Goal: Information Seeking & Learning: Find specific fact

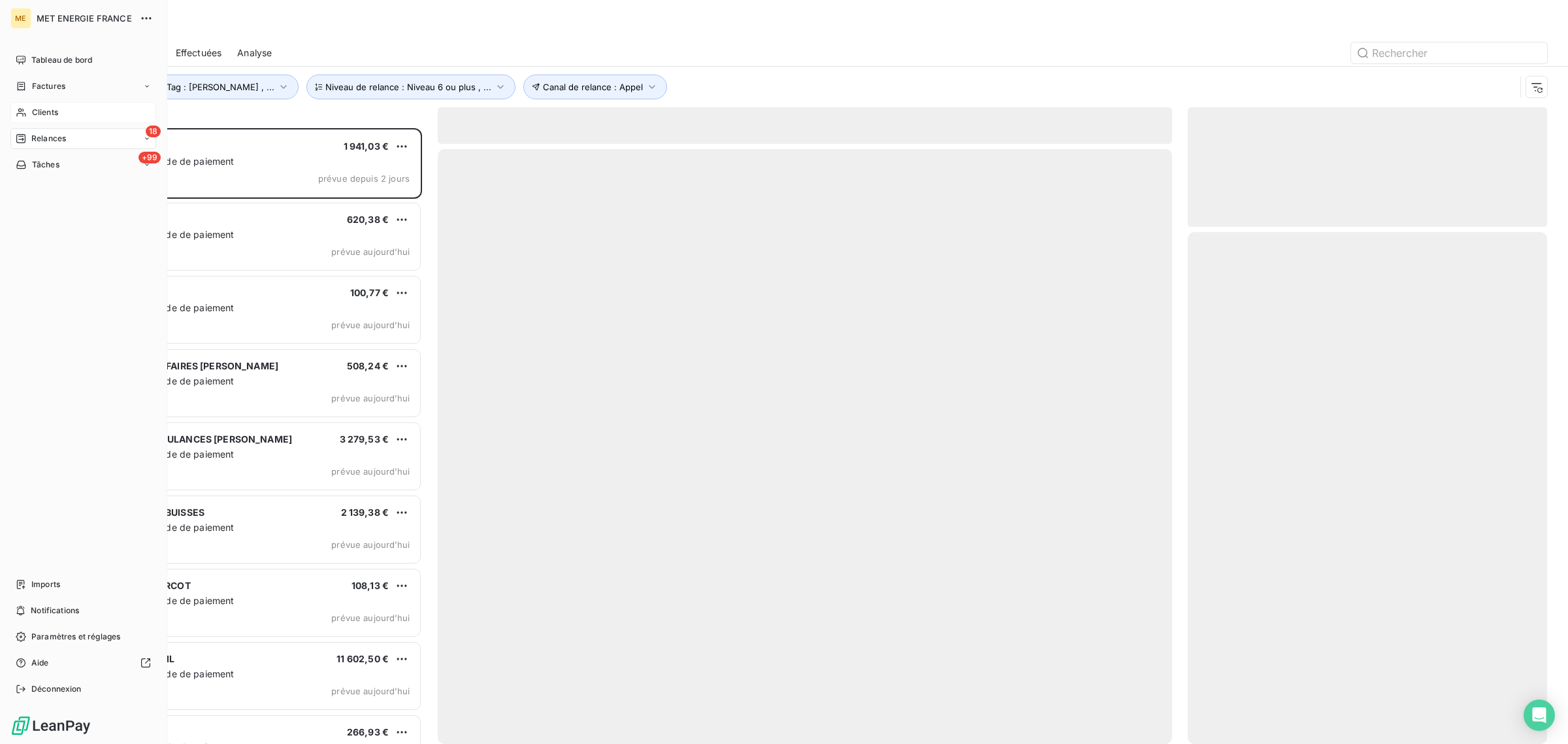
scroll to position [604, 347]
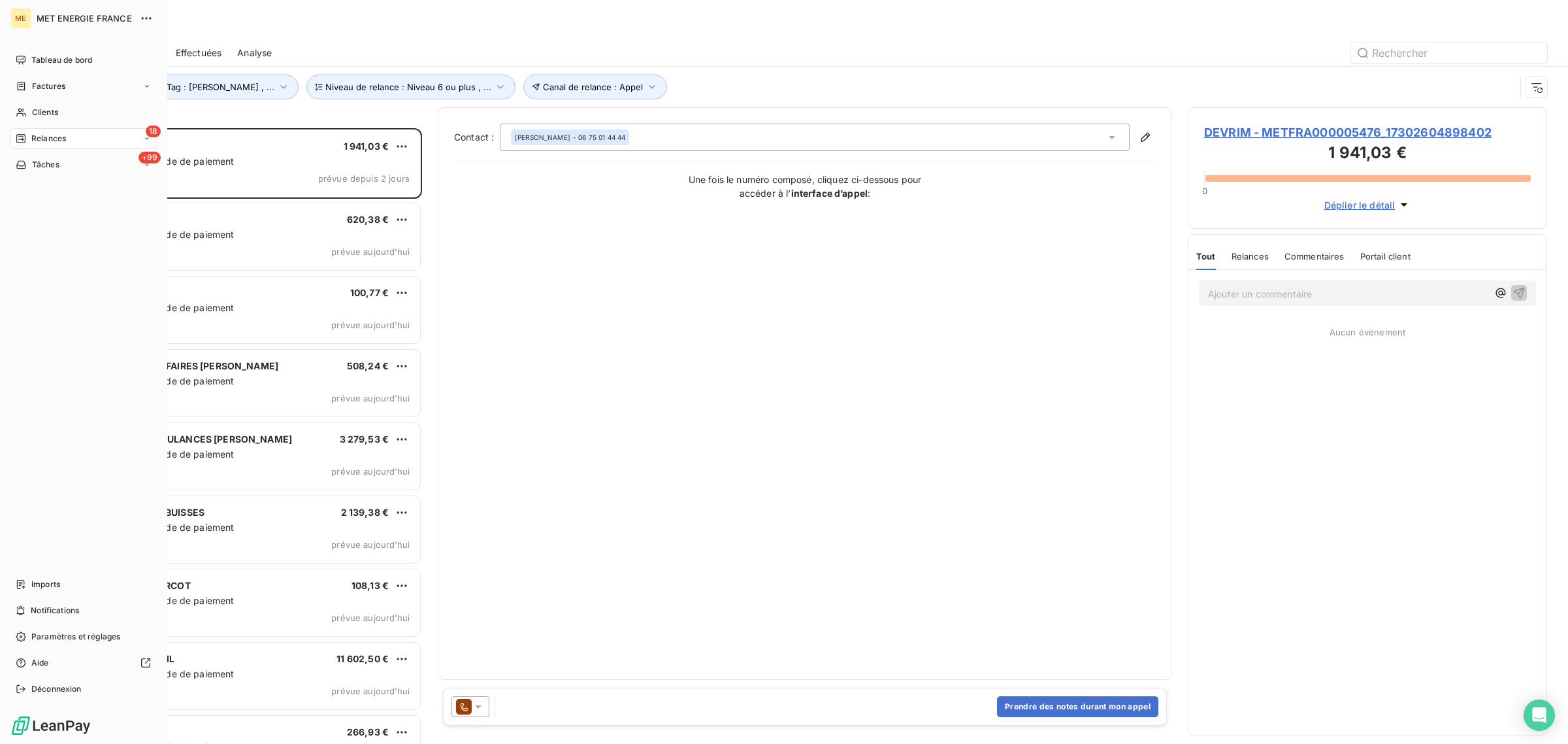
click at [27, 133] on div "Relances" at bounding box center [41, 138] width 50 height 12
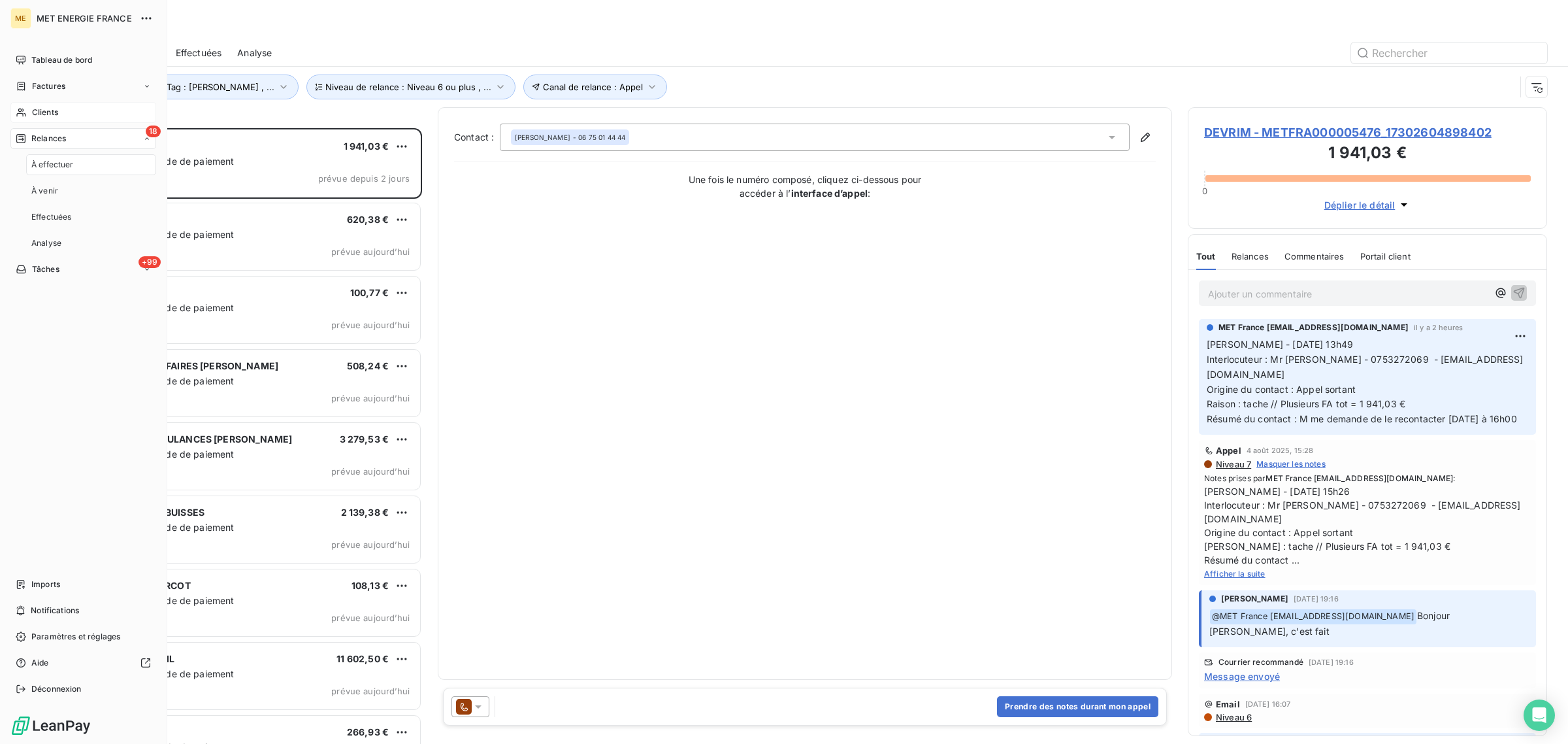
click at [52, 111] on span "Clients" at bounding box center [44, 113] width 26 height 12
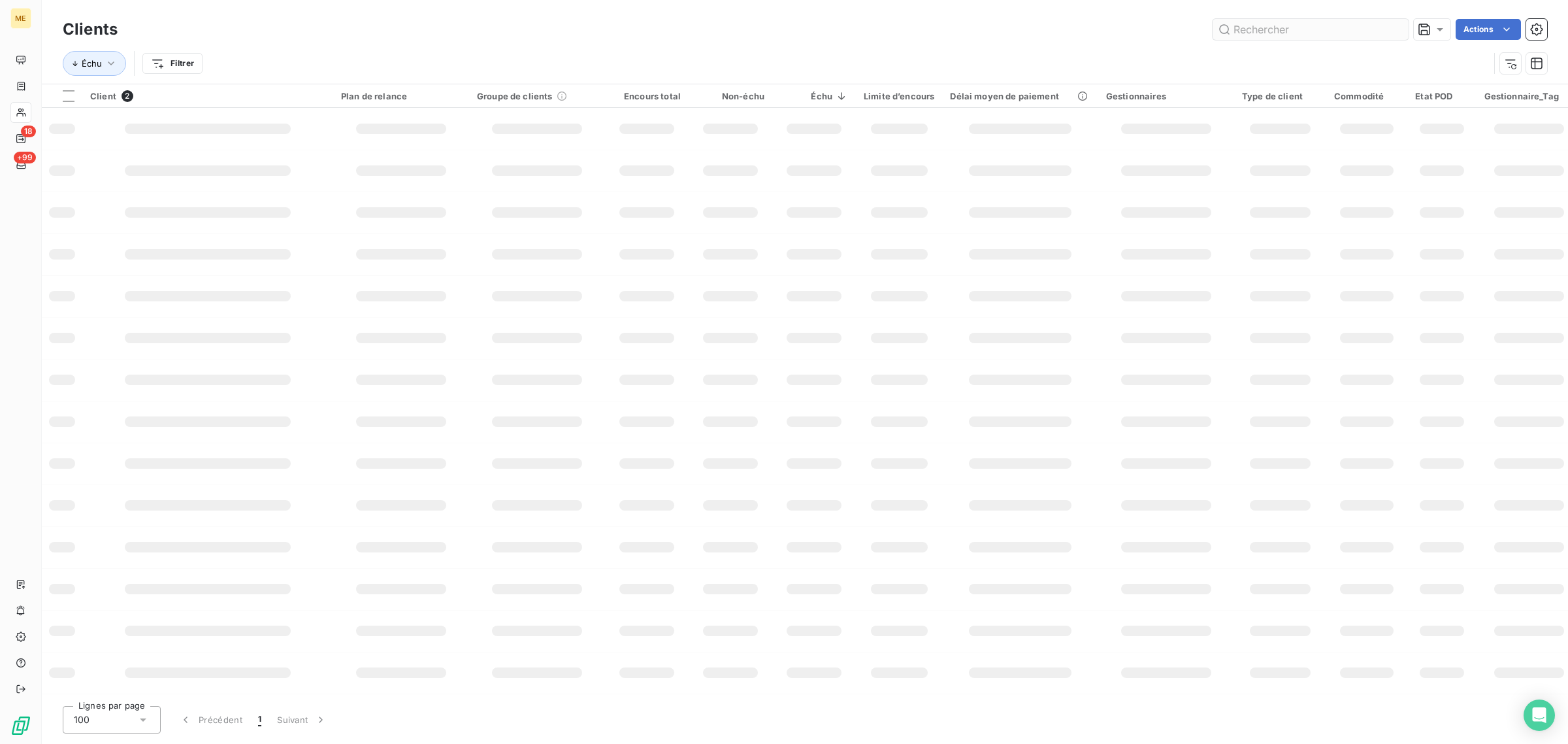
click at [1327, 26] on input "text" at bounding box center [1311, 30] width 196 height 21
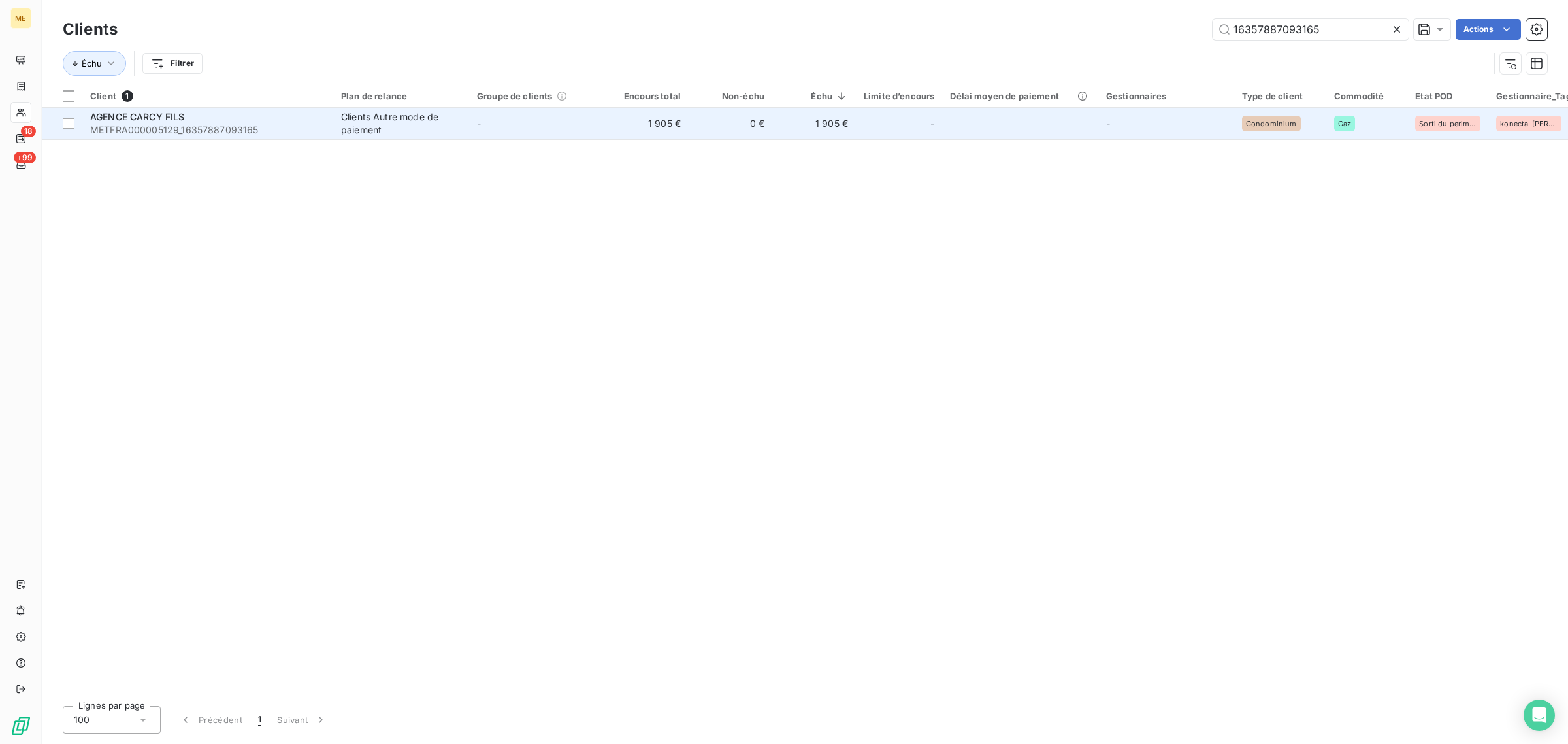
type input "16357887093165"
click at [401, 120] on div "Clients Autre mode de paiement" at bounding box center [401, 123] width 121 height 26
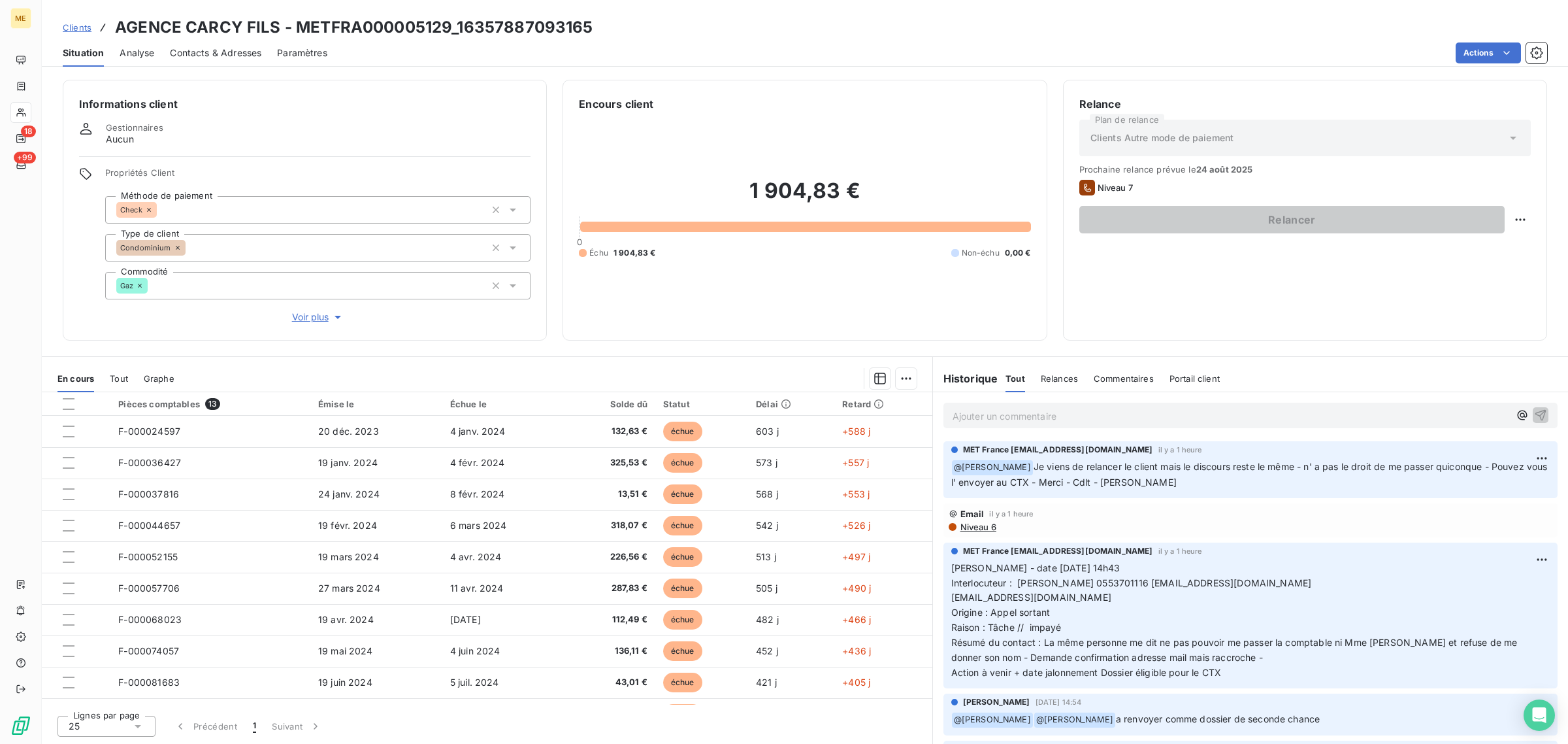
drag, startPoint x: 1018, startPoint y: 583, endPoint x: 1272, endPoint y: 585, distance: 254.0
click at [1279, 585] on p "[PERSON_NAME] - date [DATE] 14h43 Interlocuteur : [PERSON_NAME] 0553701116 [EMA…" at bounding box center [1251, 620] width 599 height 120
click at [1147, 603] on p "[PERSON_NAME] - date [DATE] 14h43 Interlocuteur : [PERSON_NAME] 0553701116 [EMA…" at bounding box center [1251, 620] width 599 height 120
drag, startPoint x: 1063, startPoint y: 598, endPoint x: 948, endPoint y: 598, distance: 115.0
click at [948, 598] on div "MET France [EMAIL_ADDRESS][DOMAIN_NAME] il y a 1 heure [PERSON_NAME] - date [DA…" at bounding box center [1250, 615] width 614 height 146
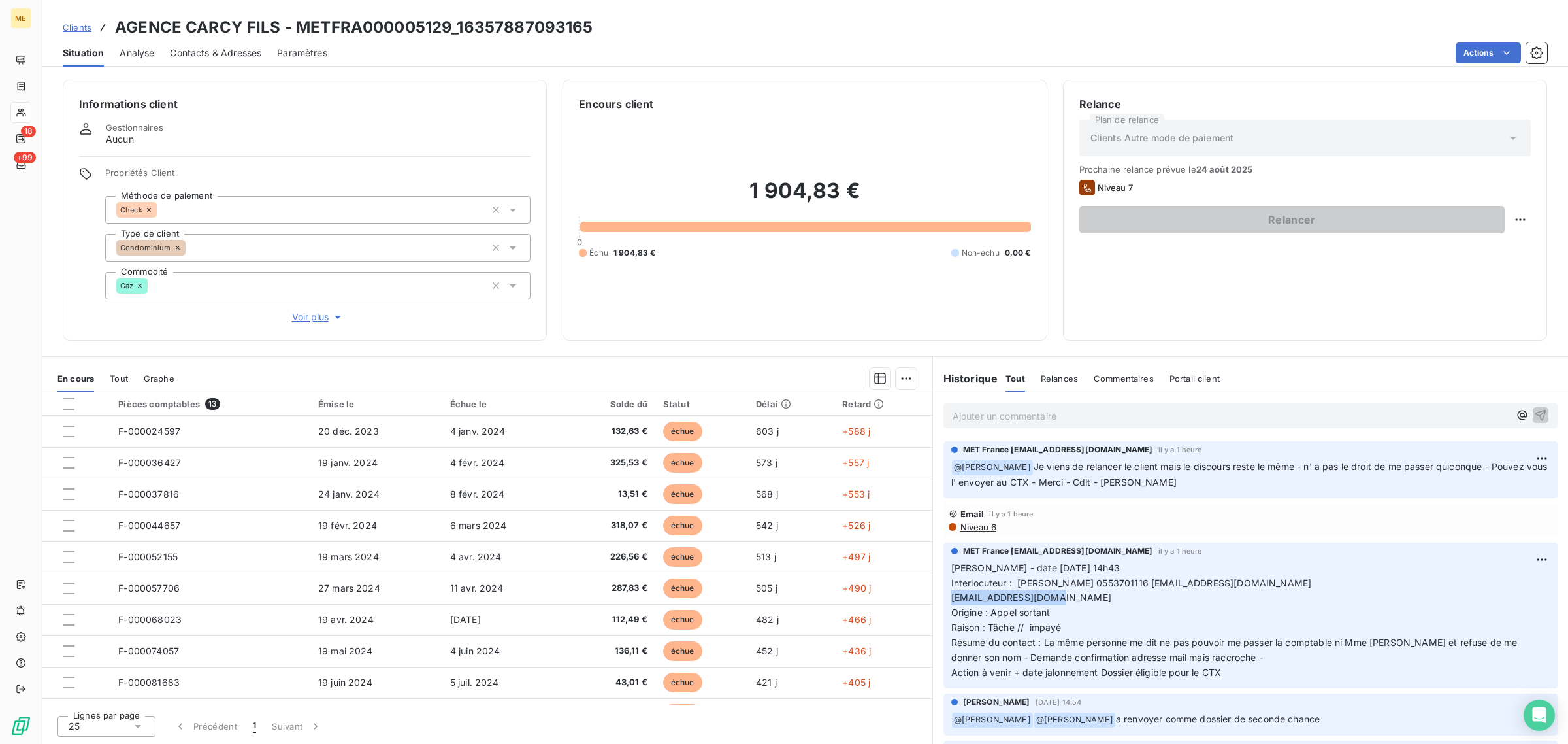
click at [1073, 600] on p "[PERSON_NAME] - date [DATE] 14h43 Interlocuteur : [PERSON_NAME] 0553701116 [EMA…" at bounding box center [1251, 620] width 599 height 120
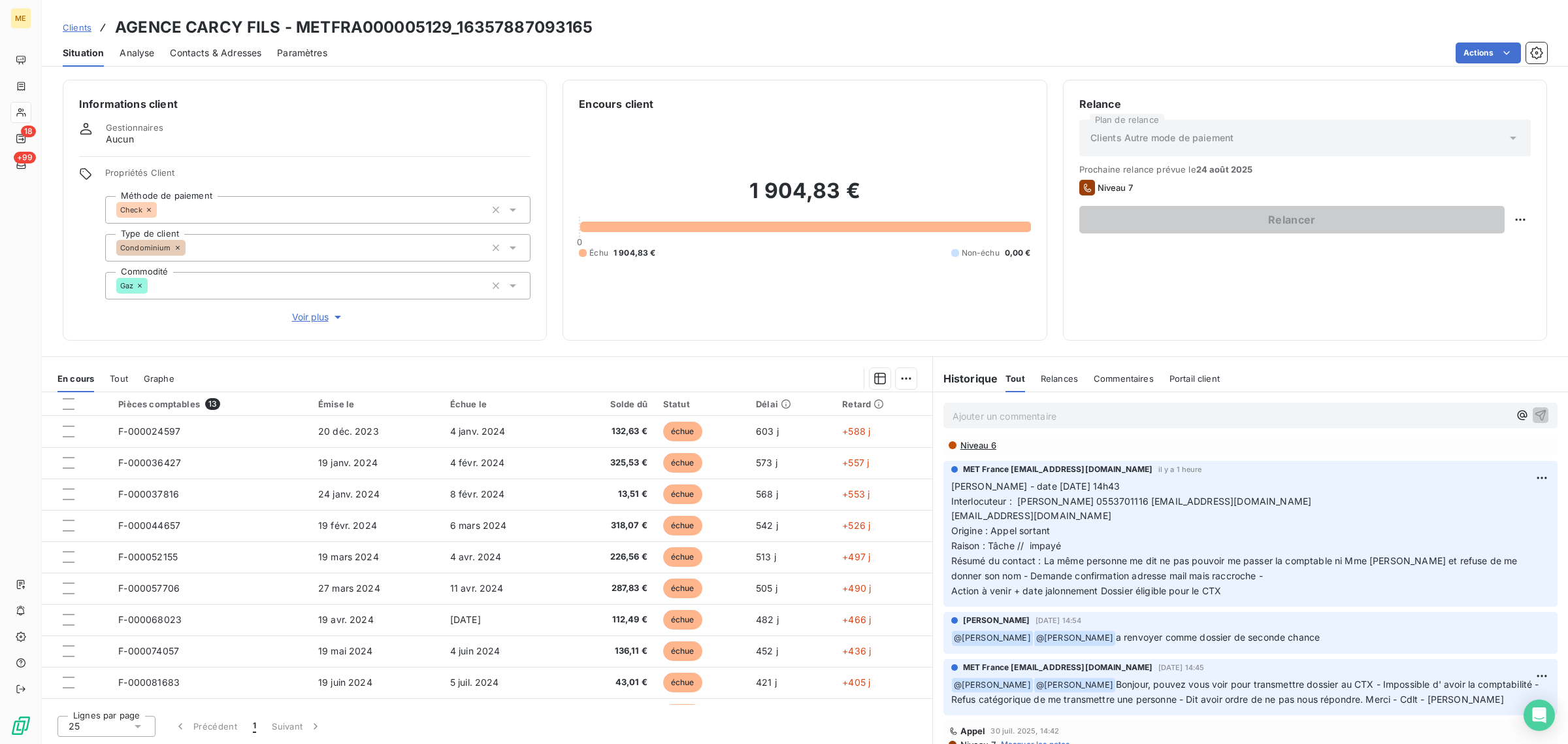
scroll to position [164, 0]
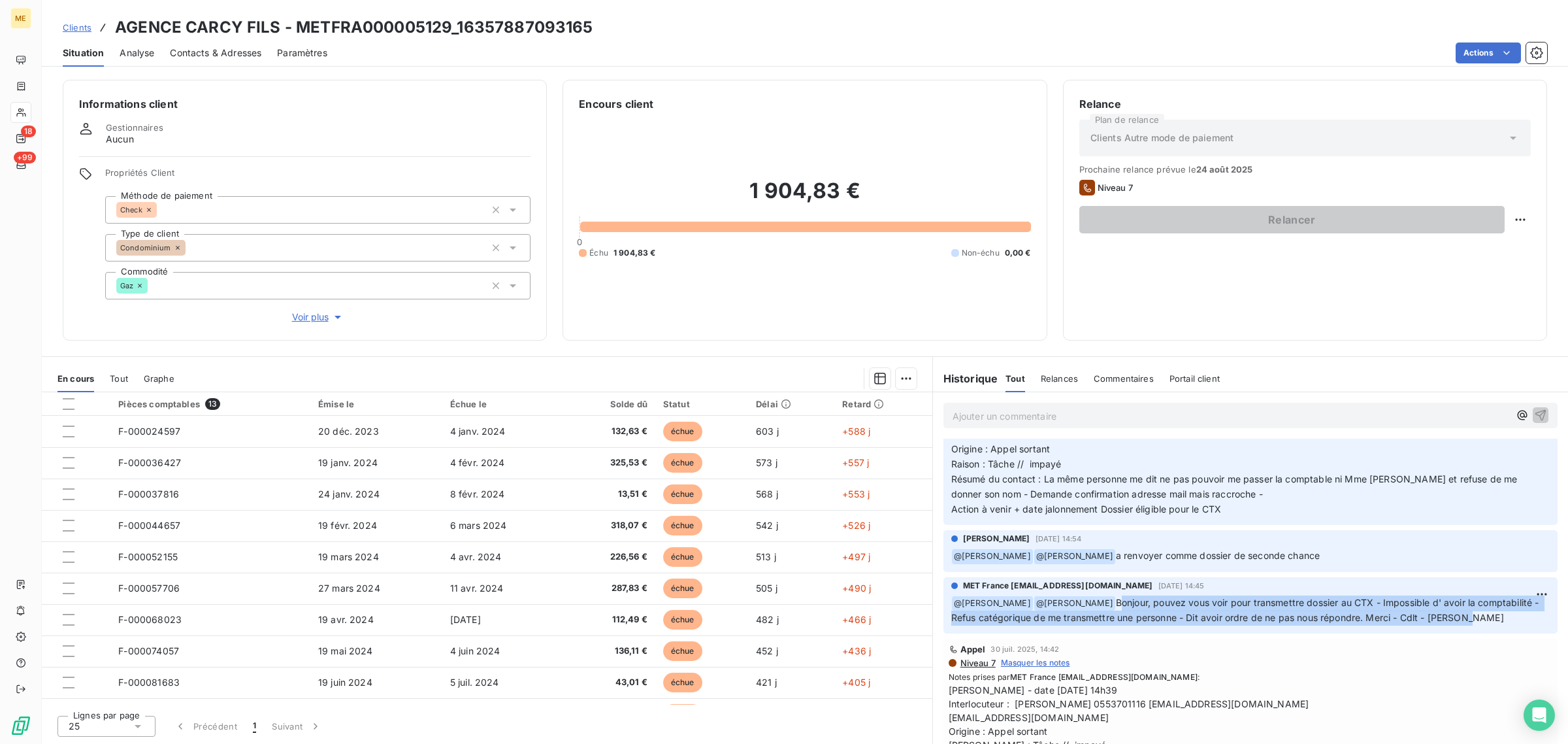
drag, startPoint x: 1424, startPoint y: 611, endPoint x: 1085, endPoint y: 598, distance: 339.2
click at [1085, 598] on p "﻿ @ [PERSON_NAME] ﻿ @ [PERSON_NAME] Bonjour, pouvez vous voir pour transmettre …" at bounding box center [1251, 611] width 599 height 30
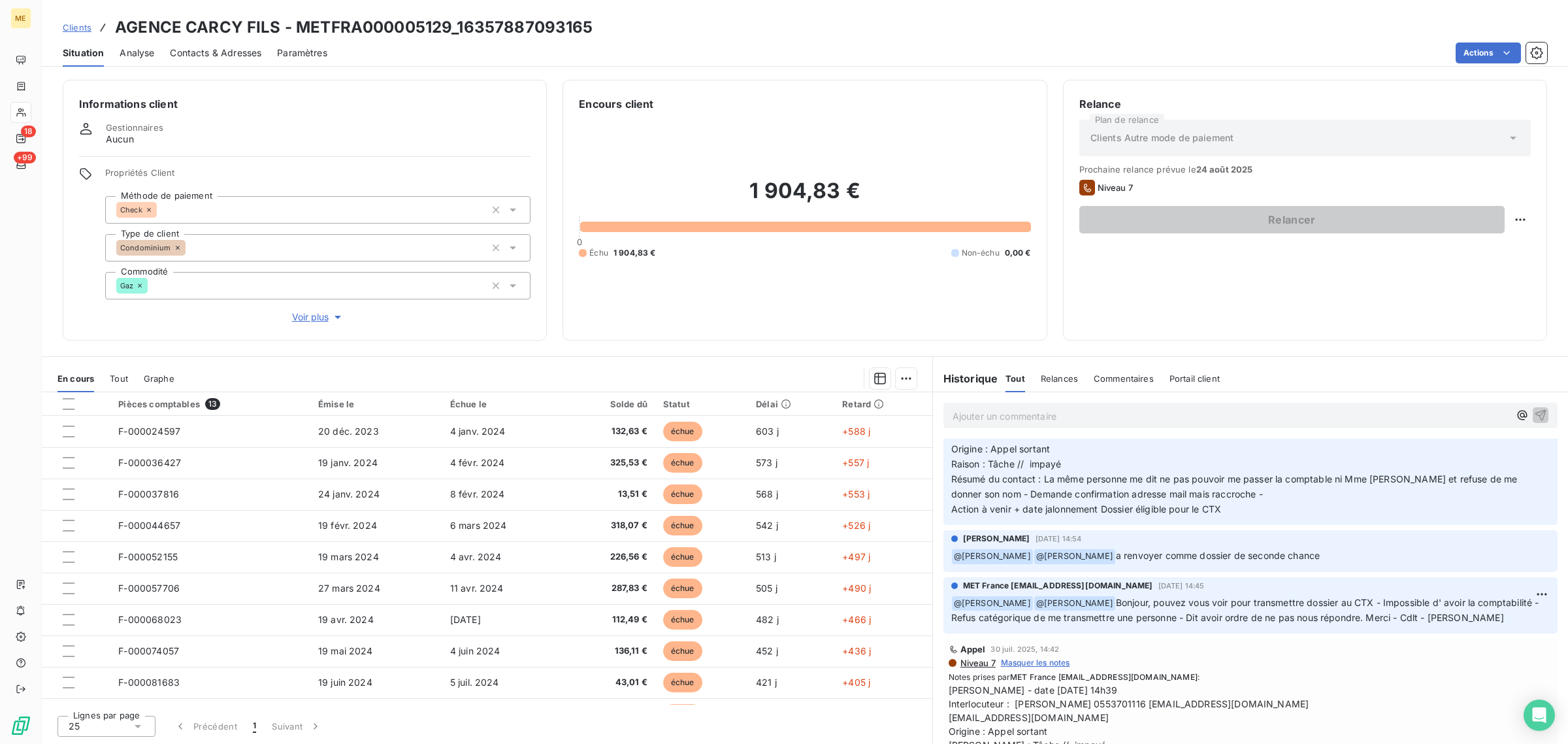
click at [1245, 545] on div "[PERSON_NAME] [DATE] 14:54 ﻿ @ [PERSON_NAME] ﻿ @ [PERSON_NAME] a renvoyer comme…" at bounding box center [1251, 548] width 599 height 31
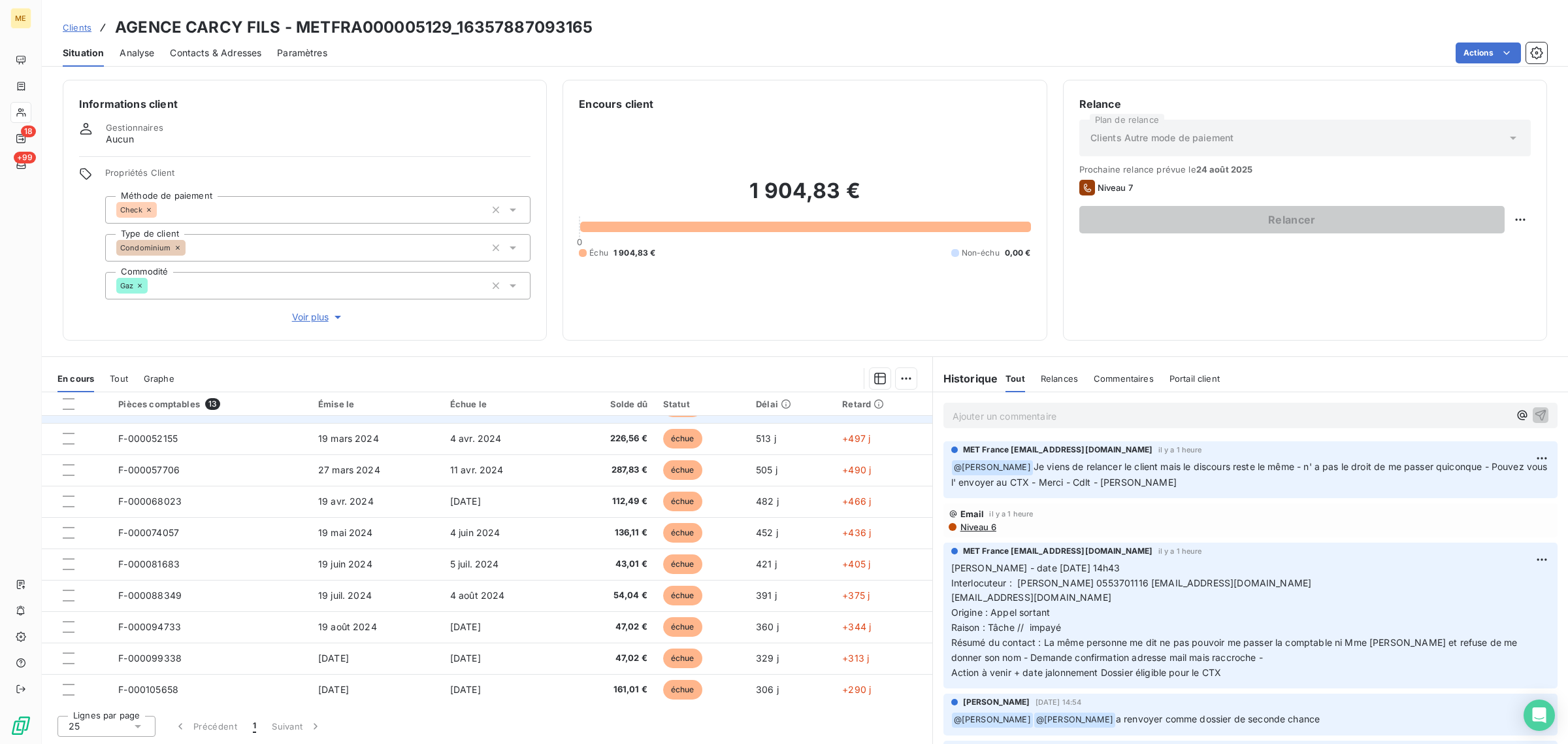
scroll to position [0, 0]
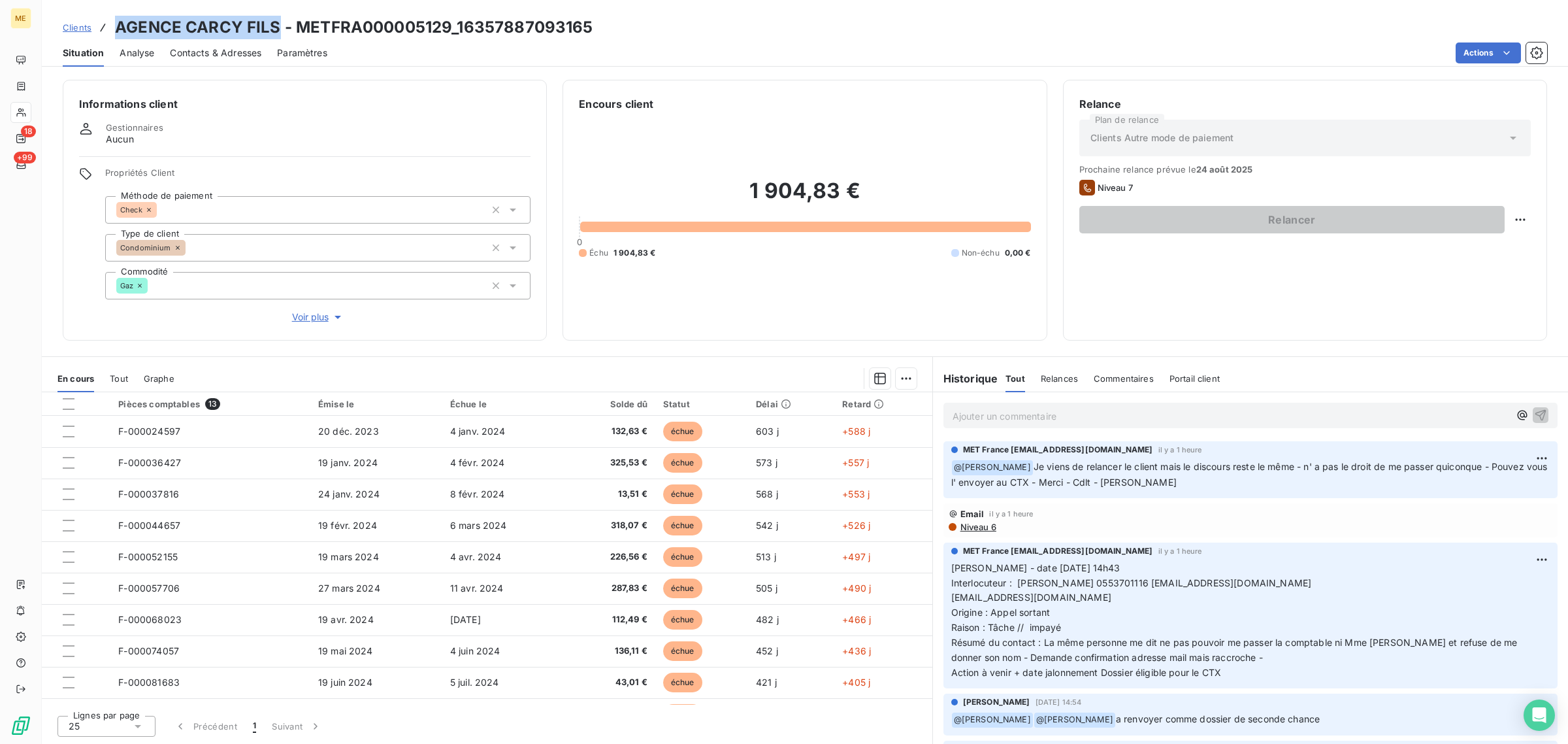
drag, startPoint x: 109, startPoint y: 27, endPoint x: 276, endPoint y: 23, distance: 167.0
click at [276, 23] on div "Clients AGENCE CARCY FILS - METFRA000005129_16357887093165" at bounding box center [328, 28] width 531 height 24
copy h3 "AGENCE CARCY FILS"
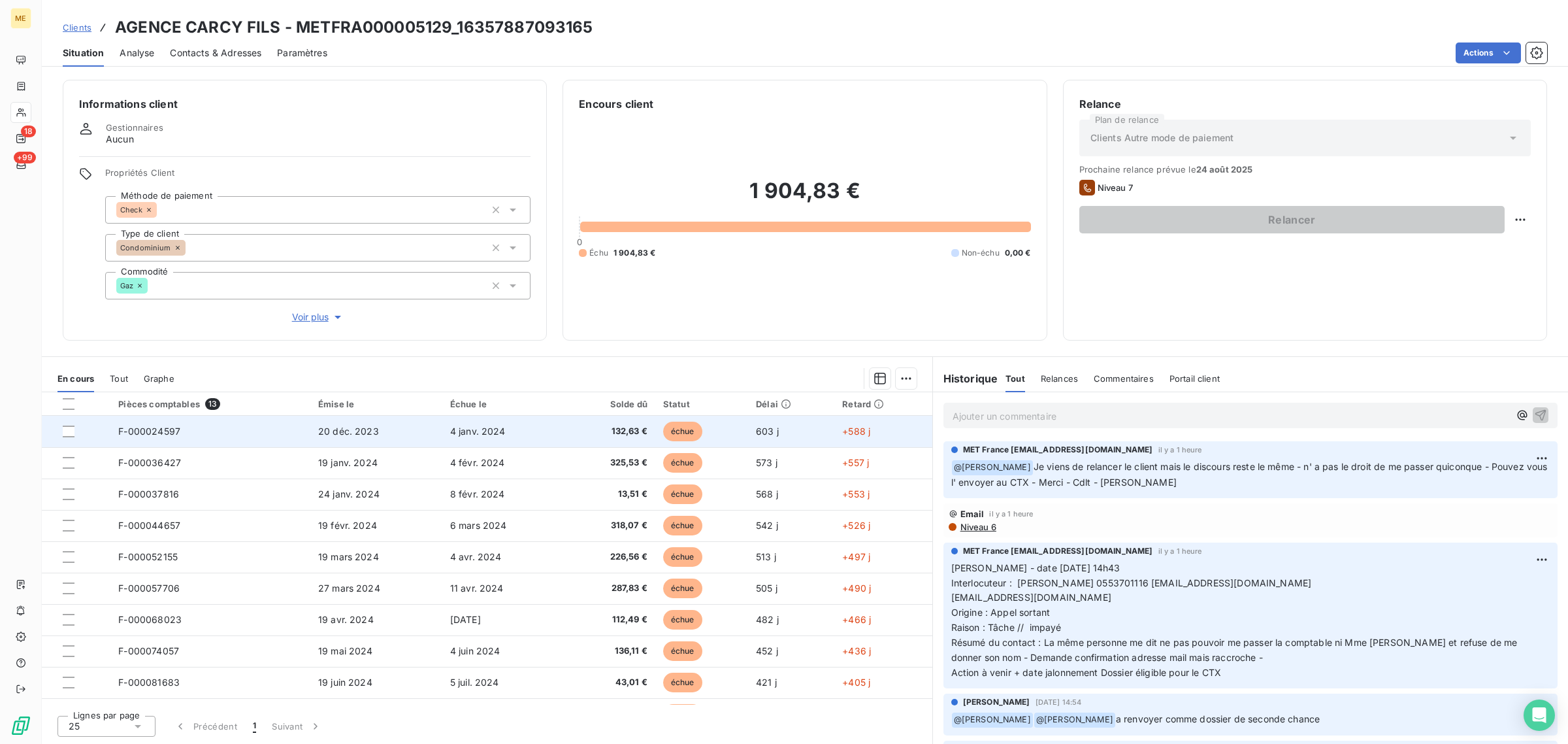
click at [455, 428] on span "4 janv. 2024" at bounding box center [478, 431] width 56 height 11
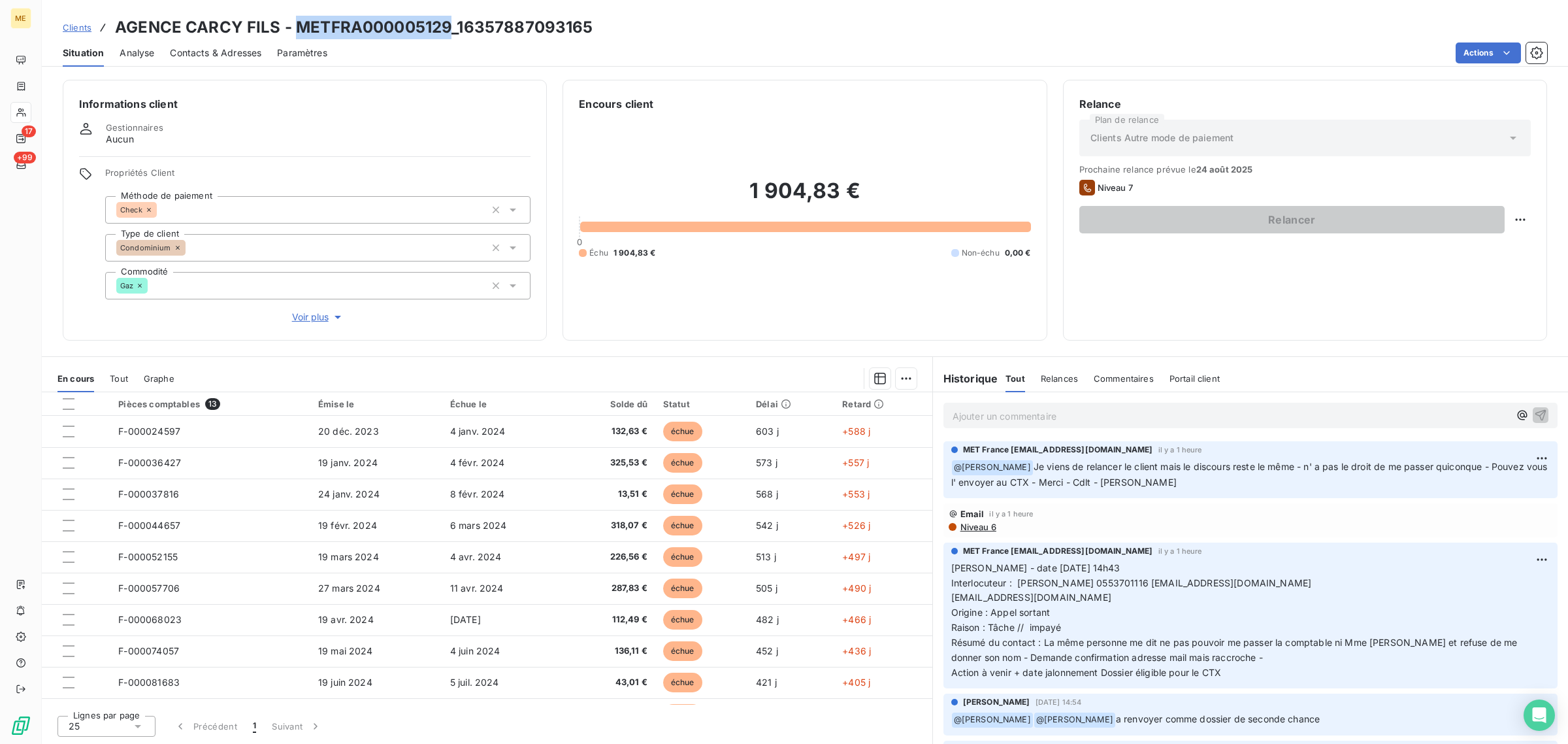
drag, startPoint x: 452, startPoint y: 27, endPoint x: 299, endPoint y: 24, distance: 153.0
click at [299, 24] on h3 "AGENCE CARCY FILS - METFRA000005129_16357887093165" at bounding box center [354, 28] width 478 height 24
copy h3 "METFRA000005129"
click at [317, 318] on span "Voir plus" at bounding box center [318, 317] width 52 height 13
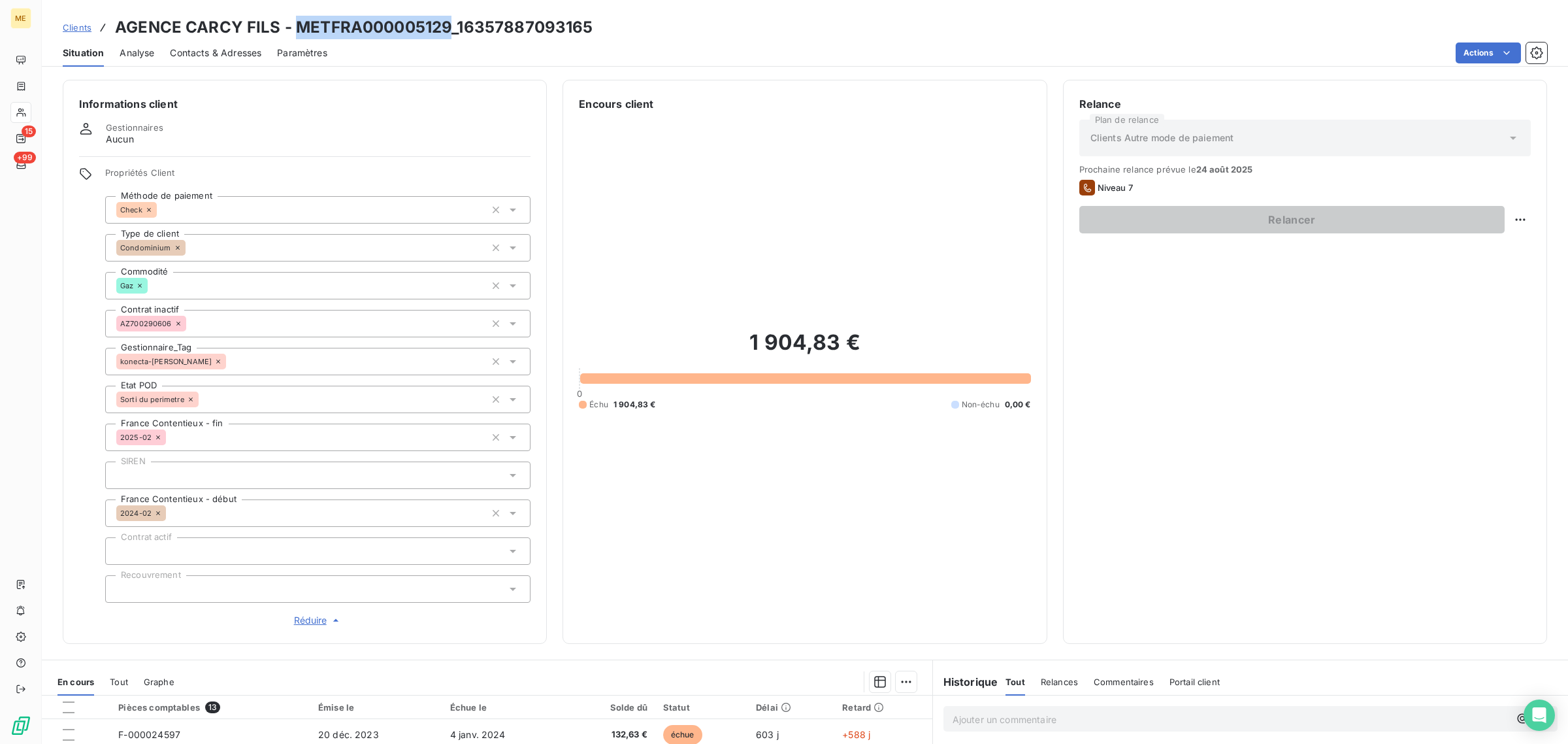
click at [306, 619] on span "Réduire" at bounding box center [318, 620] width 48 height 13
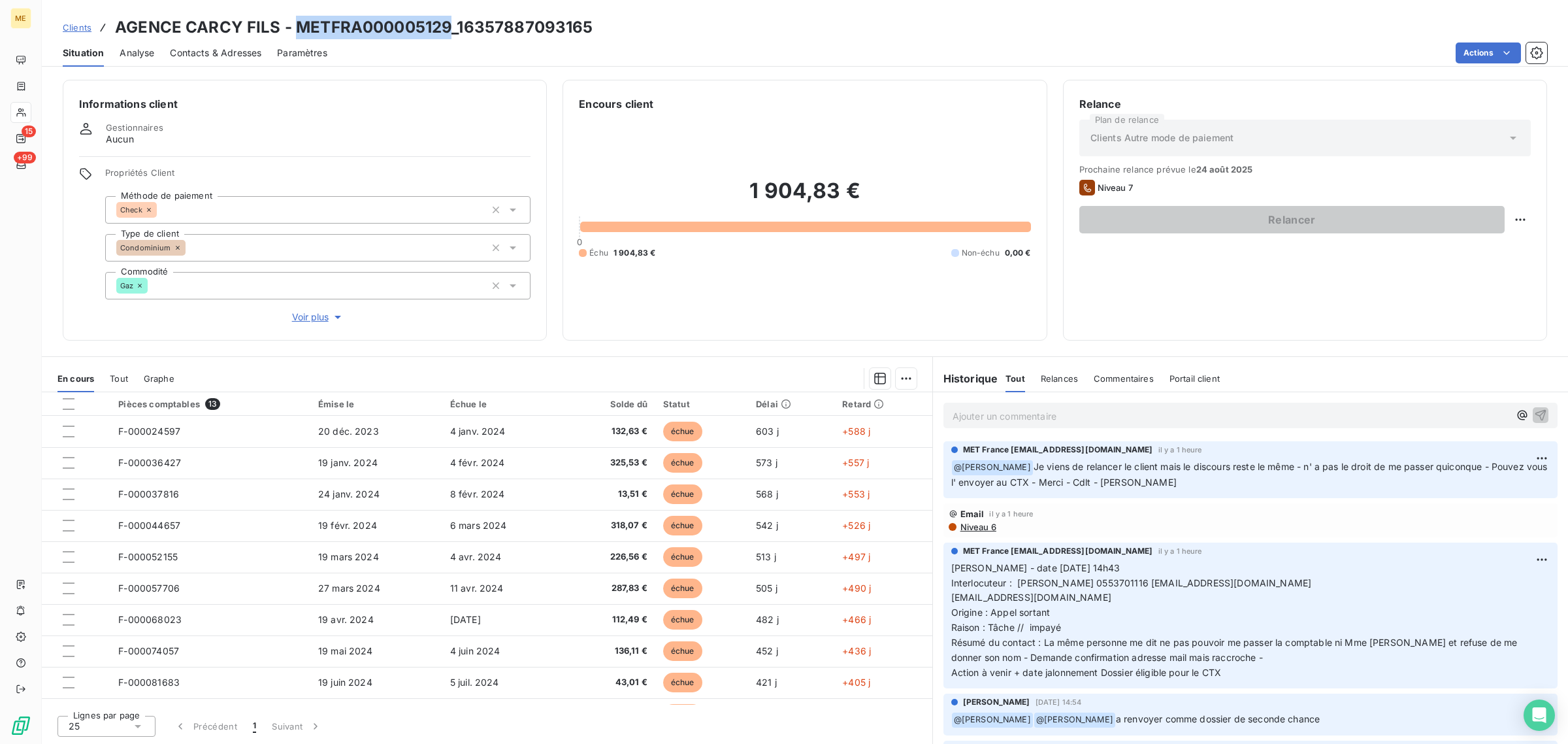
click at [200, 54] on span "Contacts & Adresses" at bounding box center [215, 53] width 91 height 13
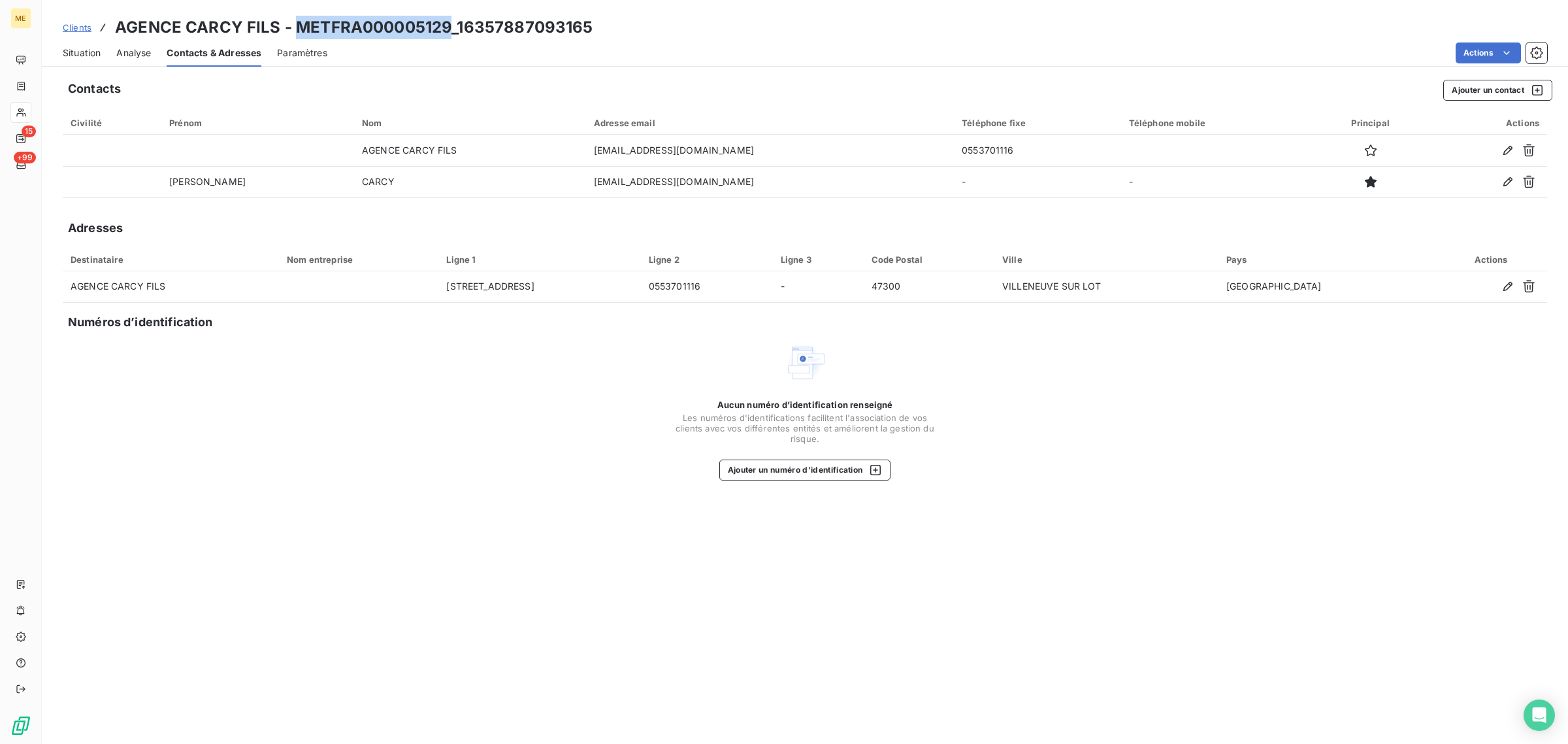
click at [92, 62] on div "Situation" at bounding box center [81, 52] width 38 height 27
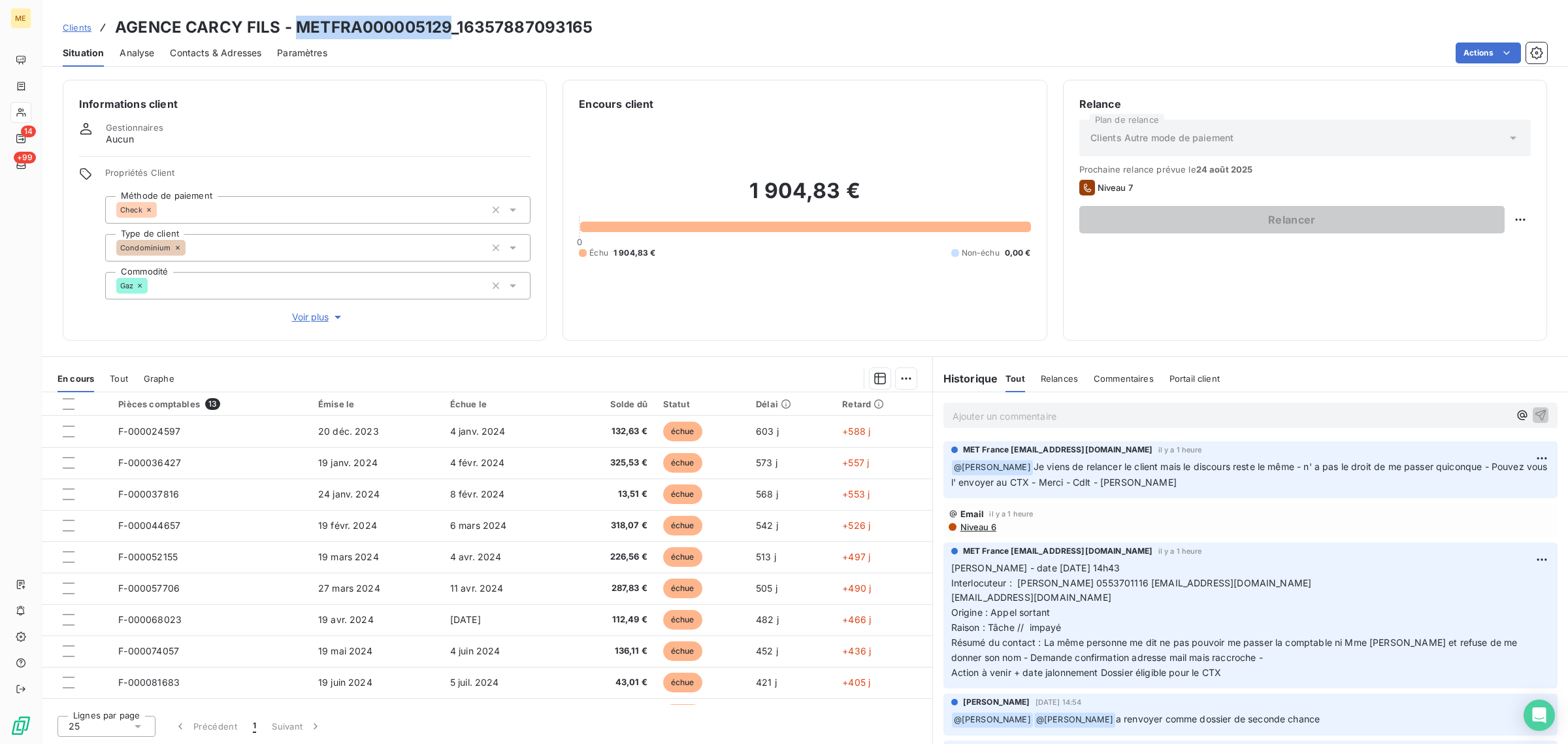
click at [427, 38] on h3 "AGENCE CARCY FILS - METFRA000005129_16357887093165" at bounding box center [354, 28] width 478 height 24
drag, startPoint x: 605, startPoint y: 21, endPoint x: 298, endPoint y: 28, distance: 307.1
click at [298, 28] on div "Clients AGENCE CARCY FILS - METFRA000005129_16357887093165" at bounding box center [805, 28] width 1526 height 24
copy h3 "METFRA000005129_16357887093165"
click at [15, 112] on div at bounding box center [21, 113] width 21 height 21
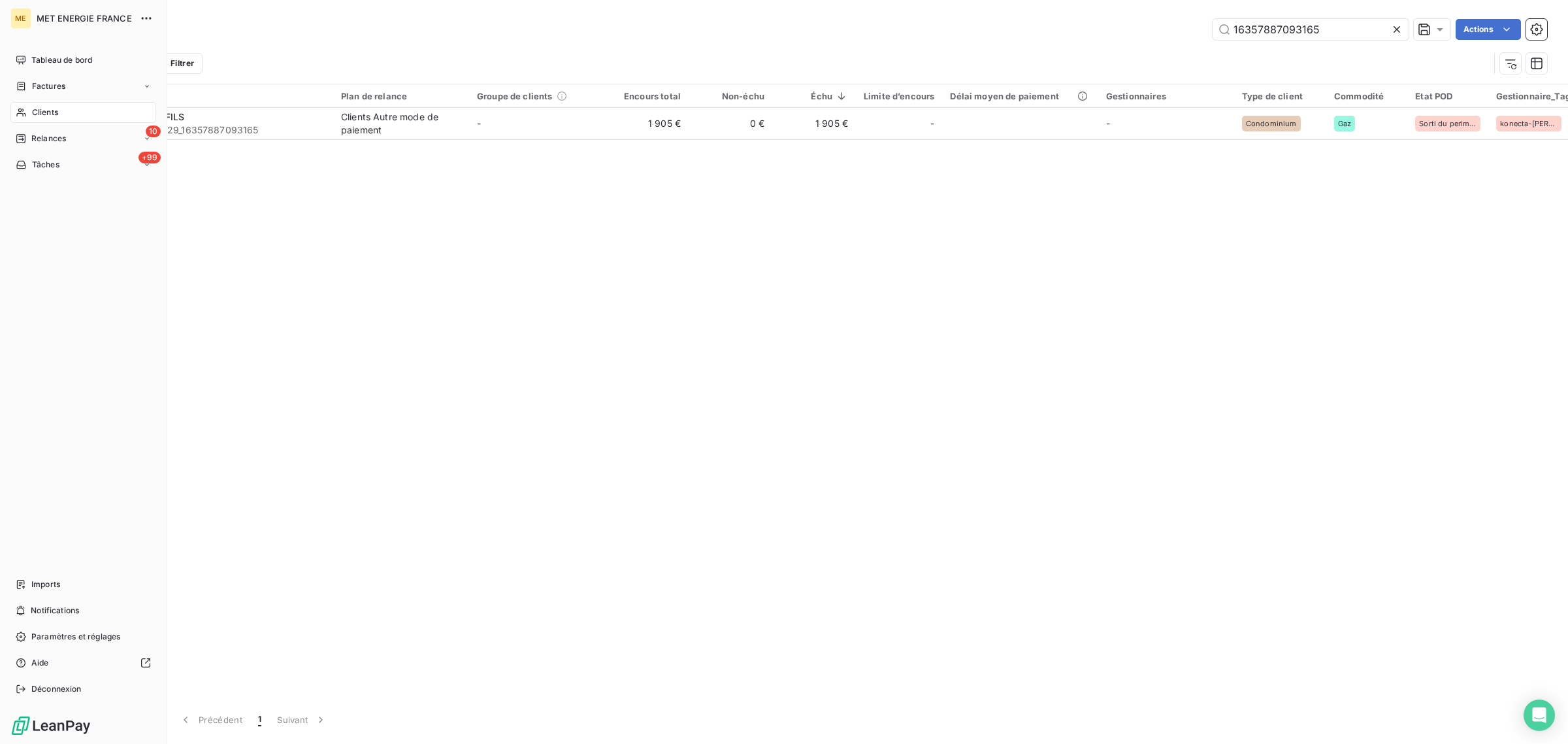
click at [25, 112] on icon at bounding box center [21, 113] width 11 height 11
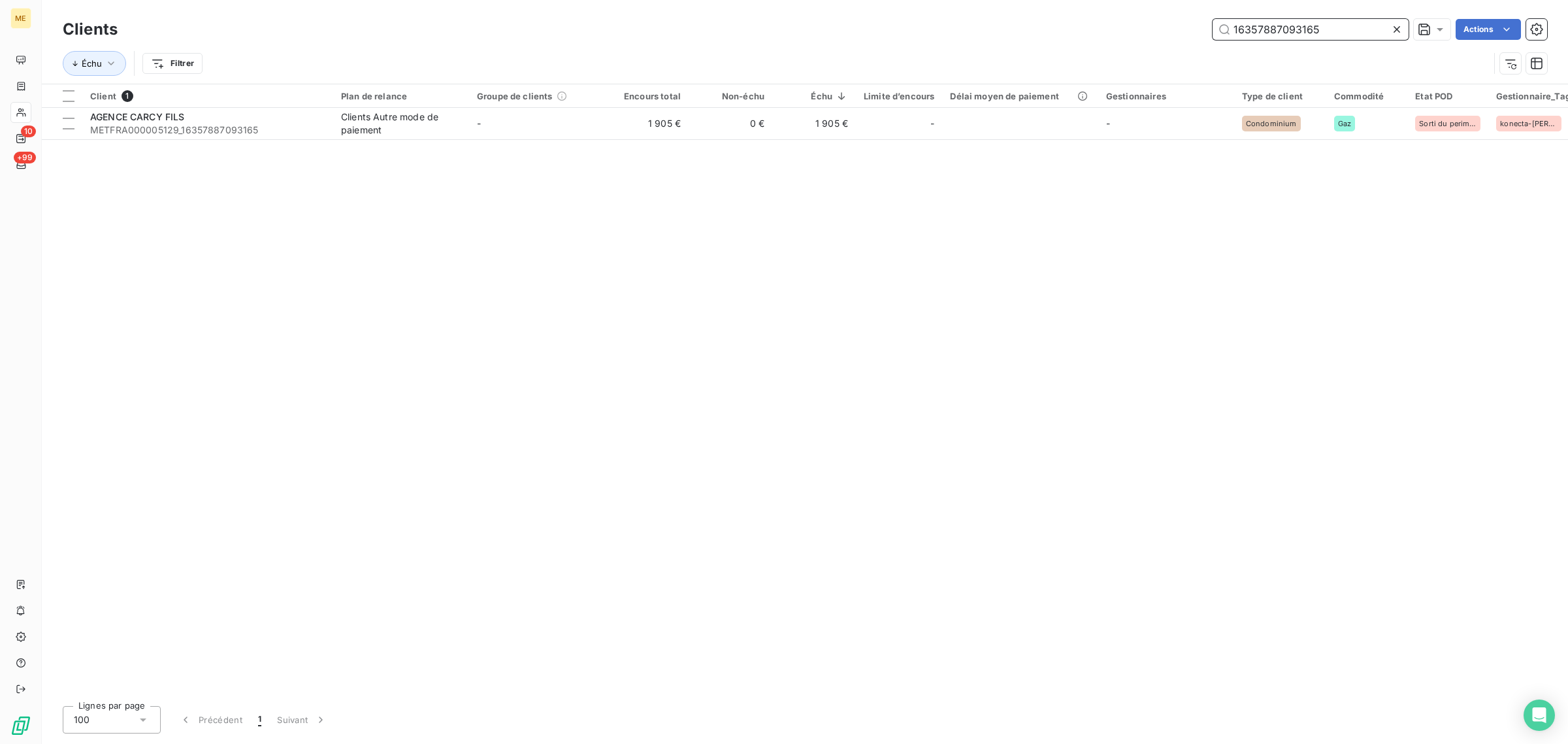
drag, startPoint x: 1377, startPoint y: 30, endPoint x: 1139, endPoint y: 32, distance: 238.0
click at [1139, 32] on div "16357887093165 Actions" at bounding box center [840, 30] width 1414 height 21
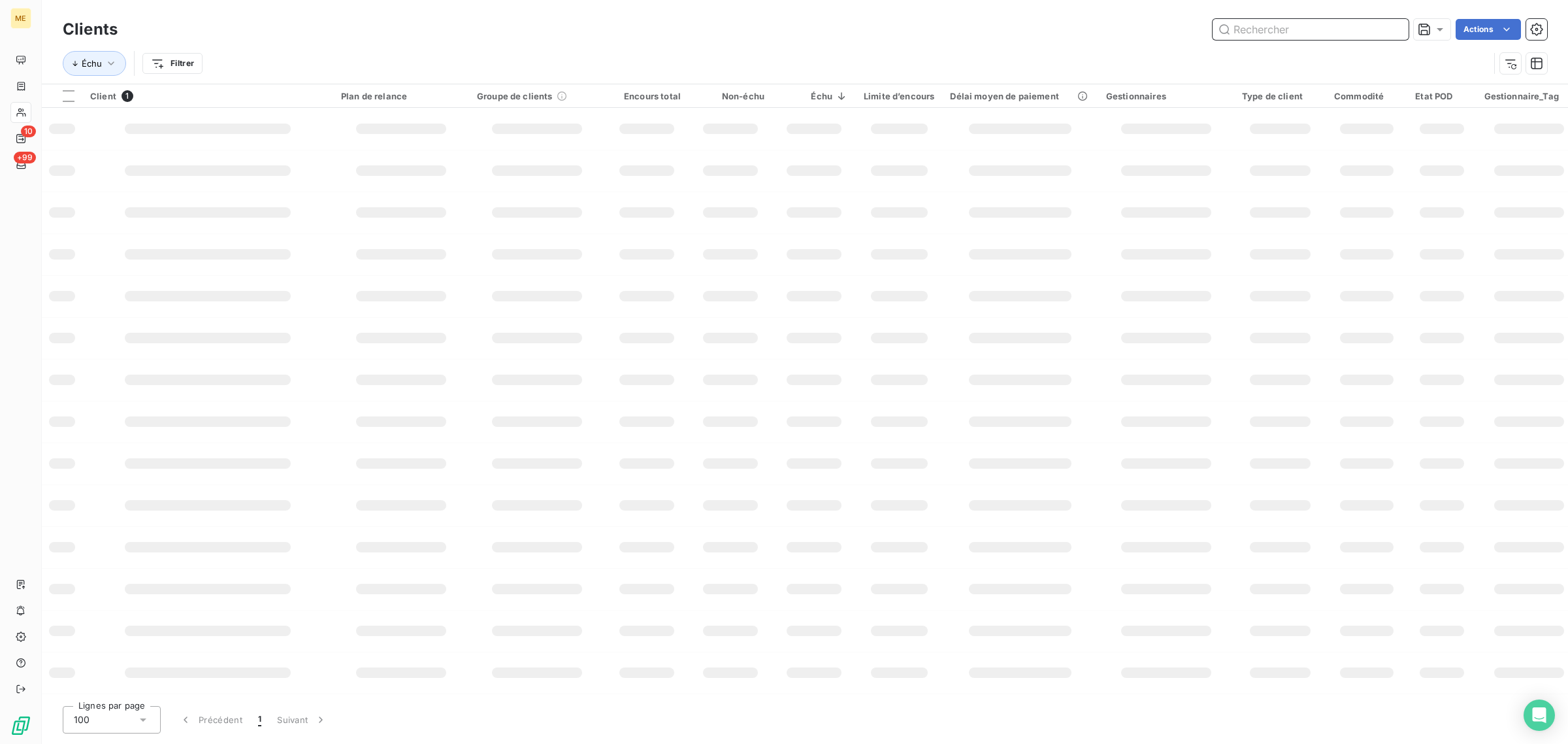
paste input "[PERSON_NAME]"
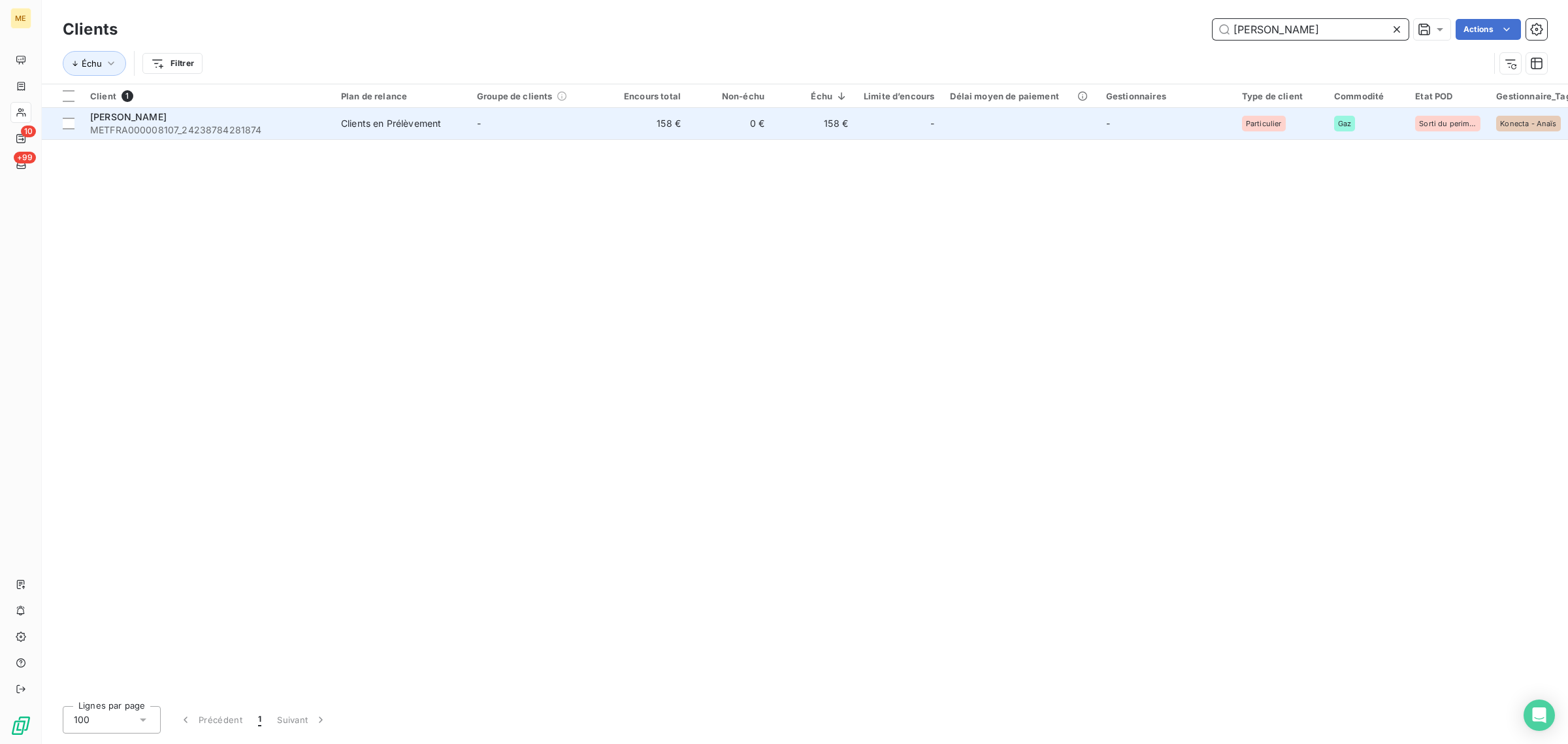
type input "[PERSON_NAME]"
click at [370, 129] on div "Clients en Prélèvement" at bounding box center [391, 124] width 100 height 13
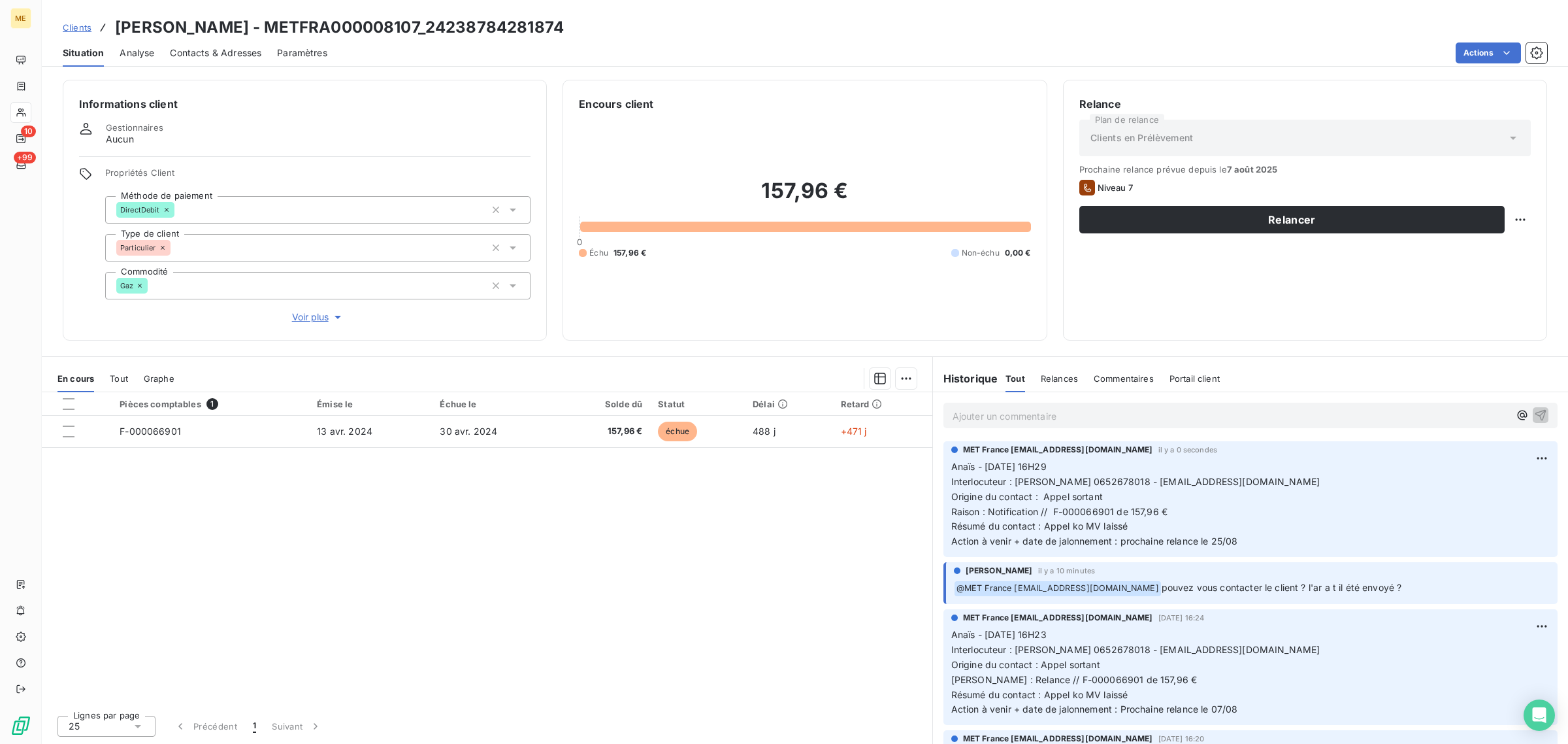
click at [320, 317] on span "Voir plus" at bounding box center [318, 317] width 52 height 13
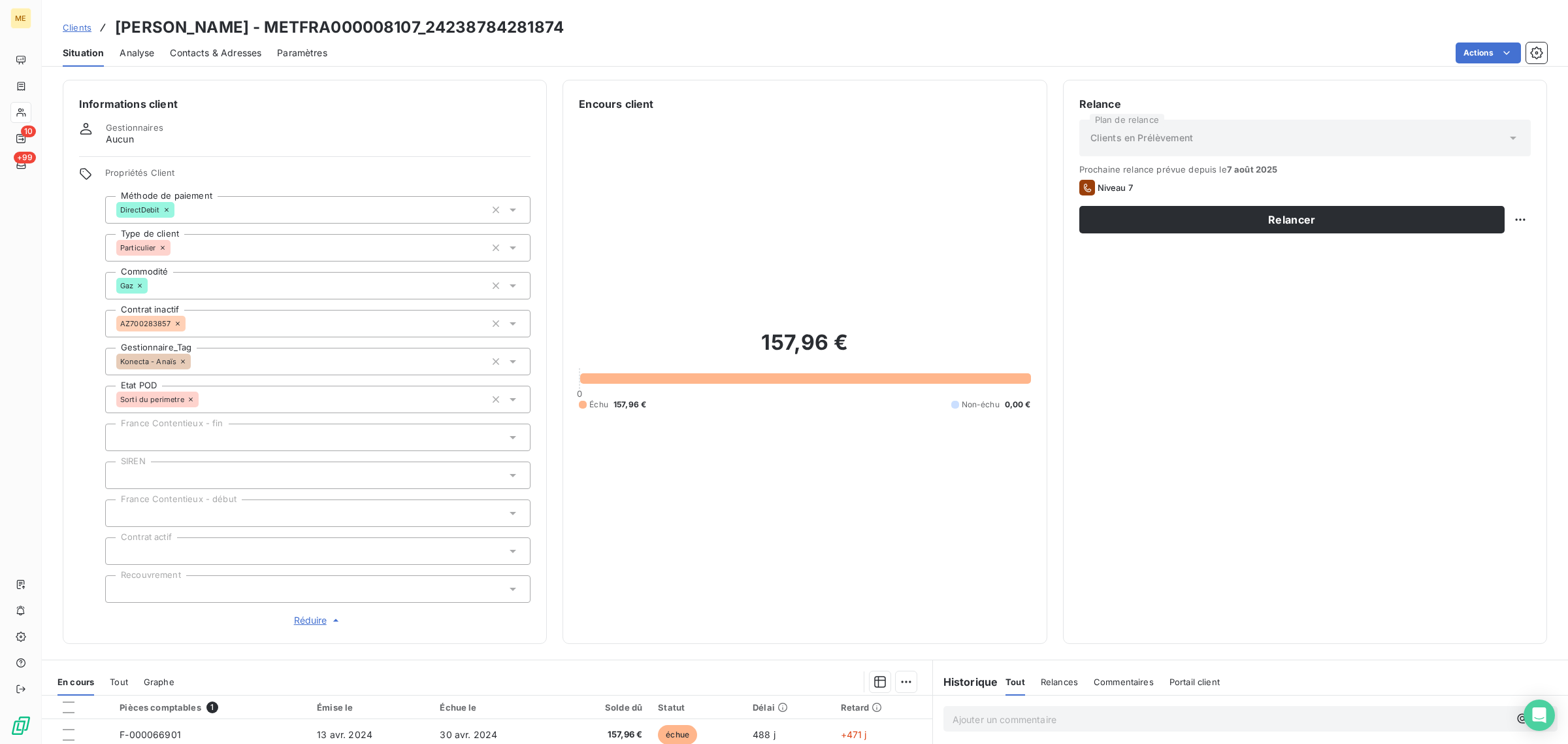
click at [312, 622] on span "Réduire" at bounding box center [318, 620] width 48 height 13
